Goal: Information Seeking & Learning: Check status

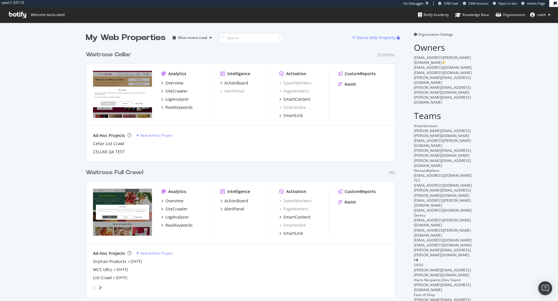
scroll to position [254, 314]
click at [113, 173] on div "Waitrose Full Crawl" at bounding box center [114, 172] width 57 height 8
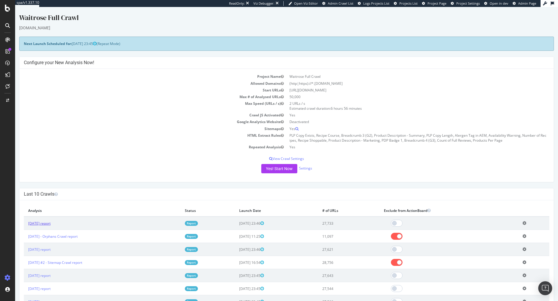
click at [51, 221] on link "[DATE] report" at bounding box center [39, 223] width 22 height 5
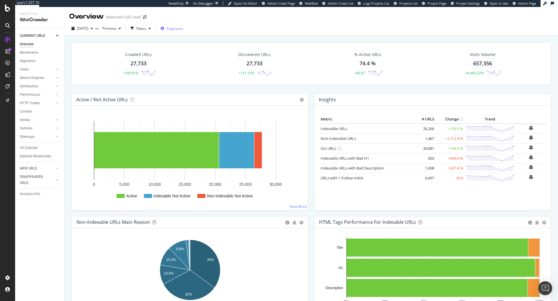
click at [180, 29] on span "Segments" at bounding box center [175, 28] width 16 height 5
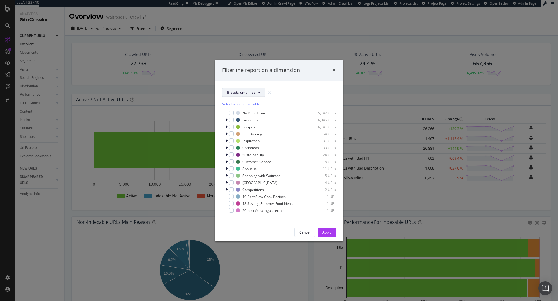
click at [260, 94] on button "Breadcrumb Tree" at bounding box center [243, 92] width 43 height 9
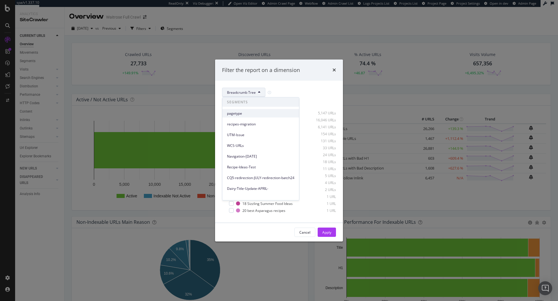
click at [255, 112] on span "pagetype" at bounding box center [260, 113] width 67 height 5
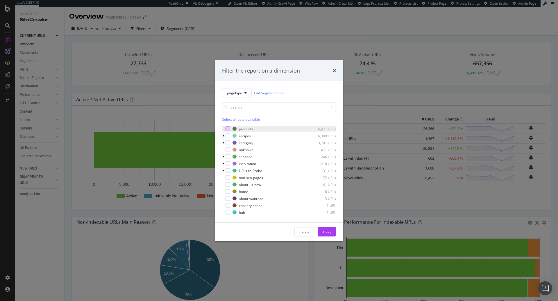
click at [229, 130] on div "modal" at bounding box center [227, 129] width 5 height 5
click at [325, 234] on div "Apply" at bounding box center [326, 231] width 9 height 5
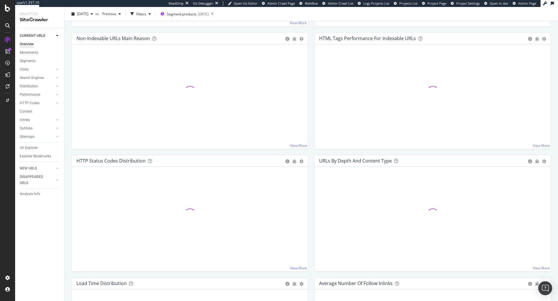
scroll to position [182, 0]
